Goal: Task Accomplishment & Management: Use online tool/utility

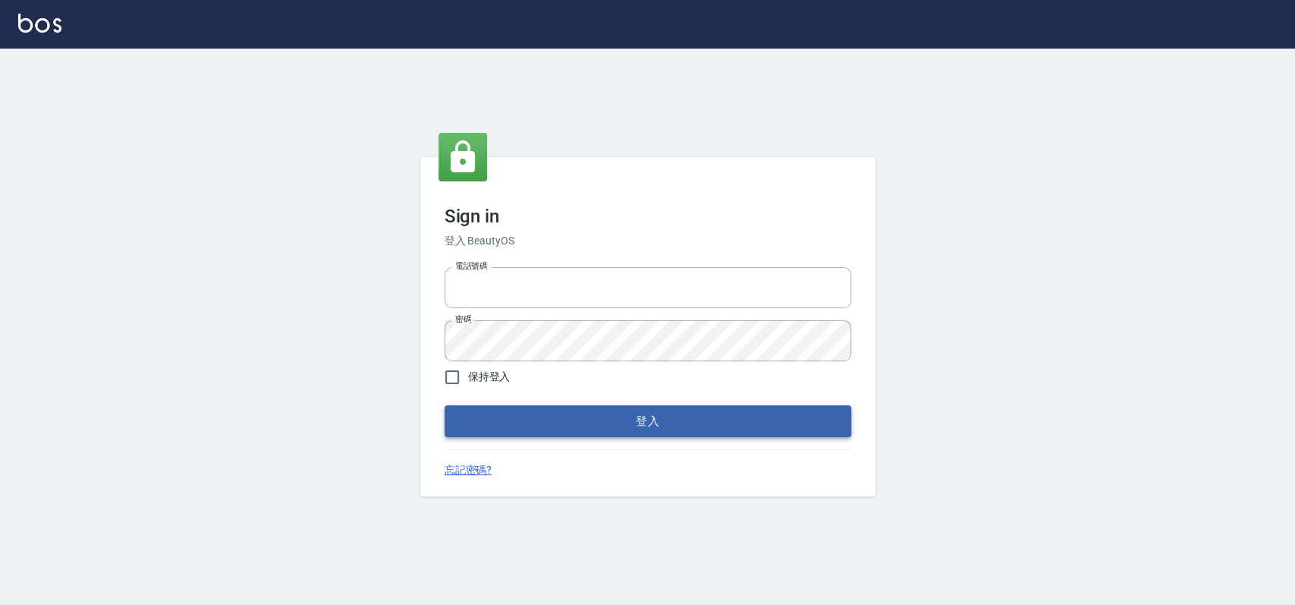
type input "033323173"
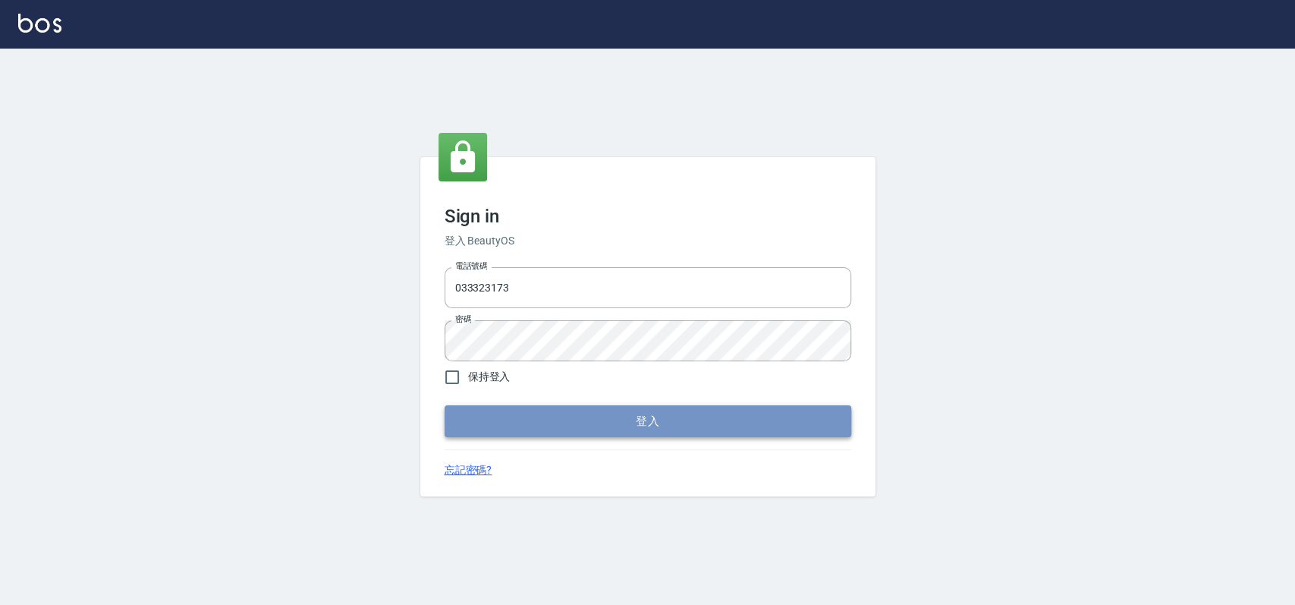
click at [665, 419] on button "登入" at bounding box center [647, 421] width 407 height 32
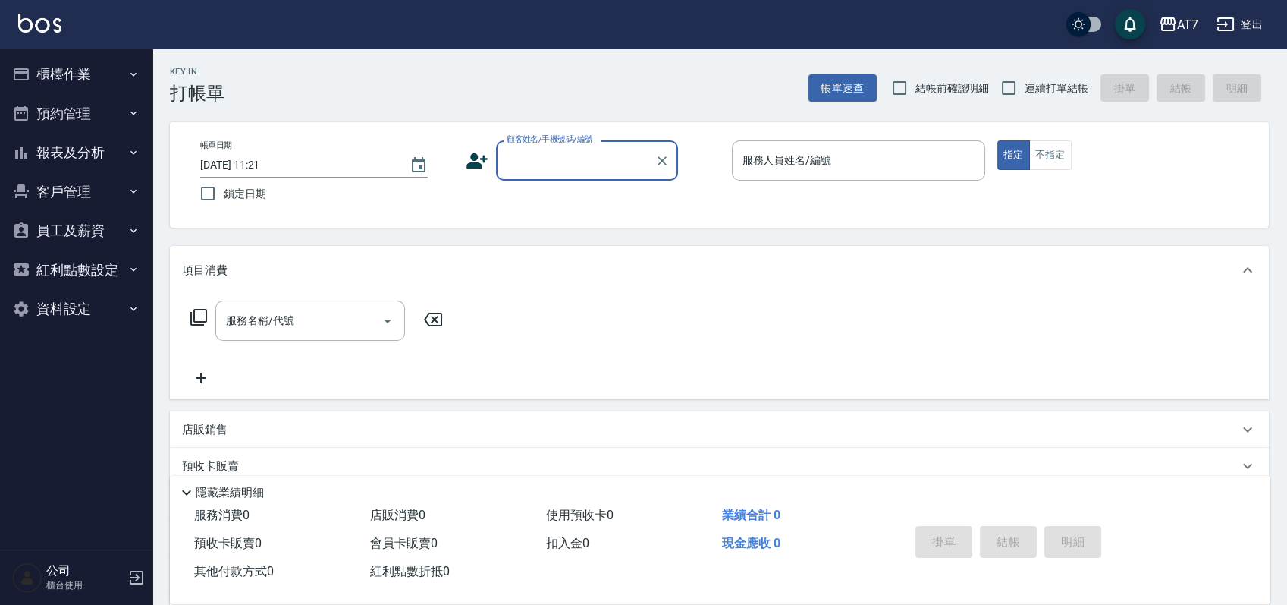
click at [99, 74] on button "櫃檯作業" at bounding box center [76, 74] width 140 height 39
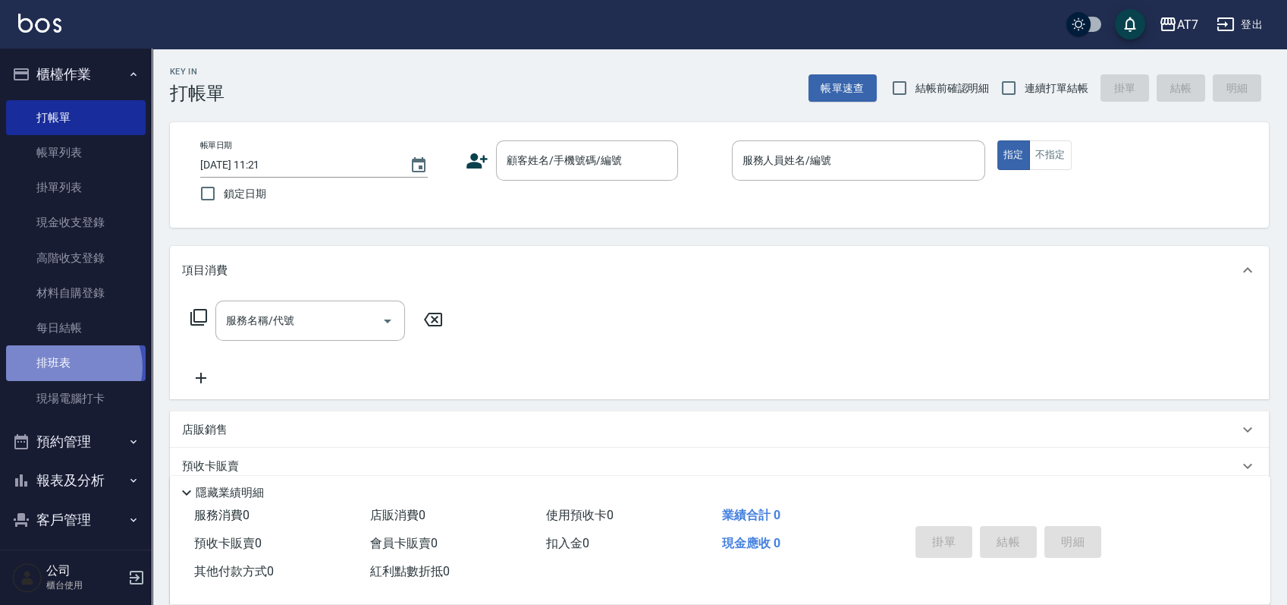
click at [71, 366] on link "排班表" at bounding box center [76, 362] width 140 height 35
